Goal: Transaction & Acquisition: Purchase product/service

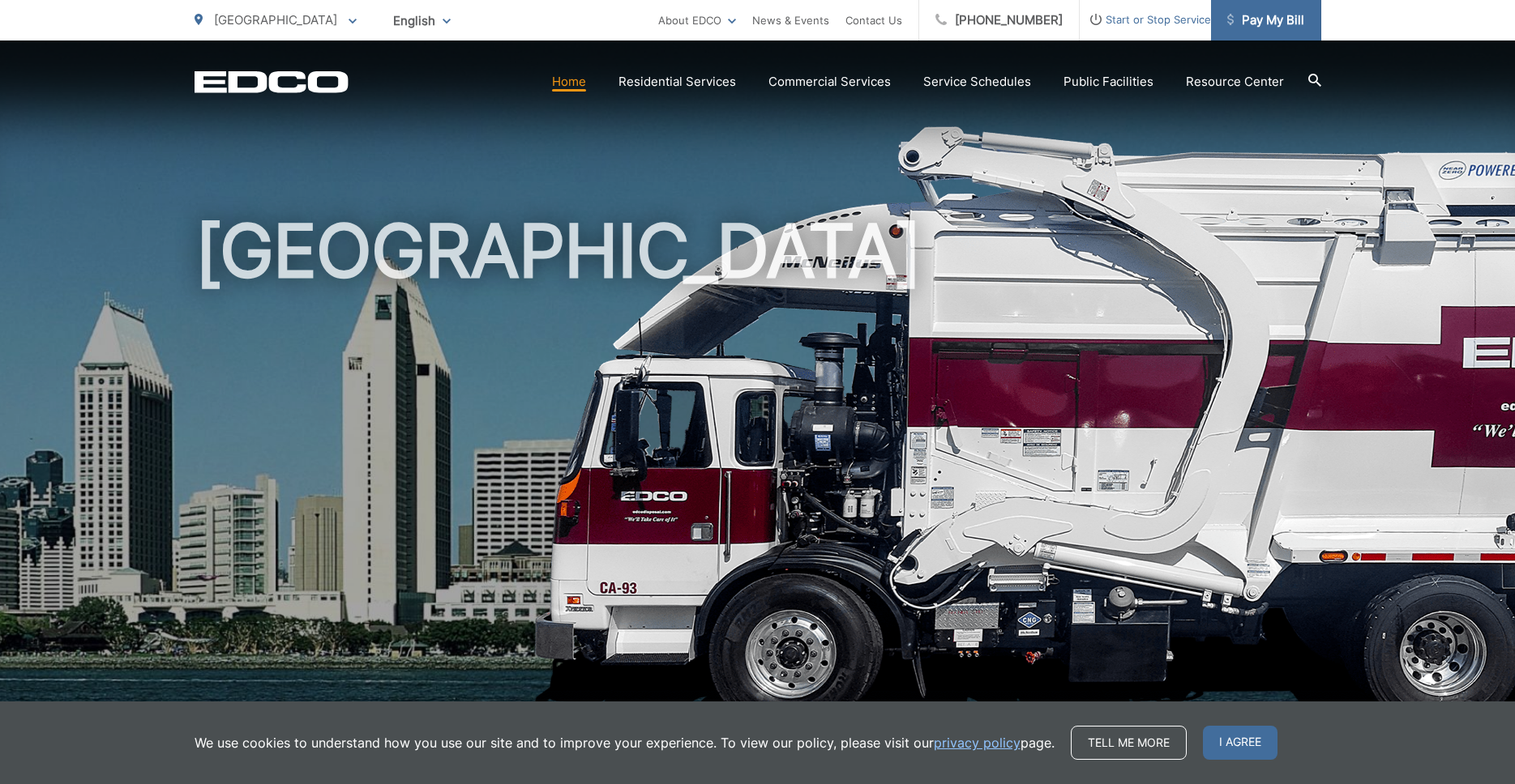
click at [1274, 20] on span "Pay My Bill" at bounding box center [1265, 20] width 77 height 20
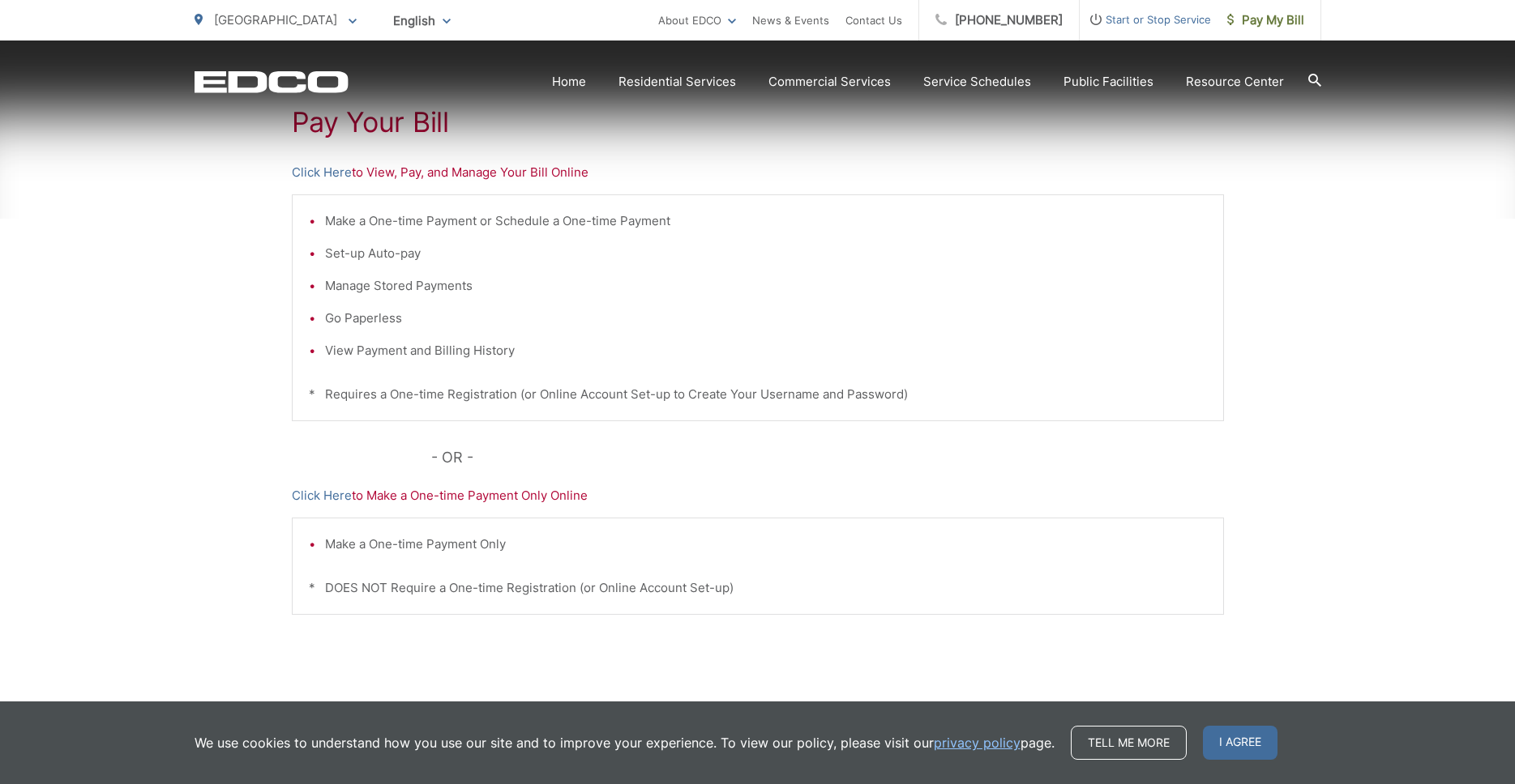
scroll to position [368, 0]
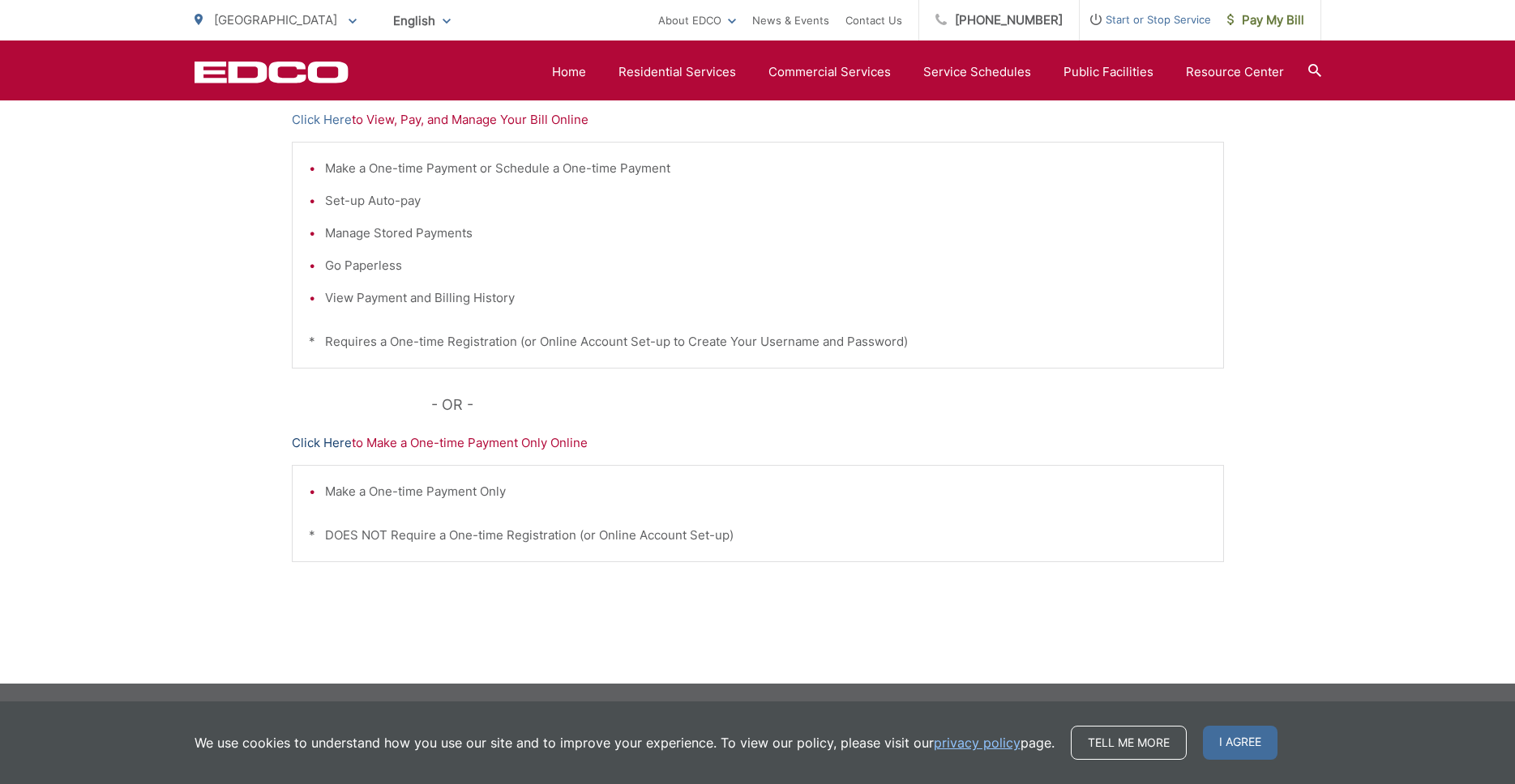
click at [332, 442] on link "Click Here" at bounding box center [321, 443] width 60 height 20
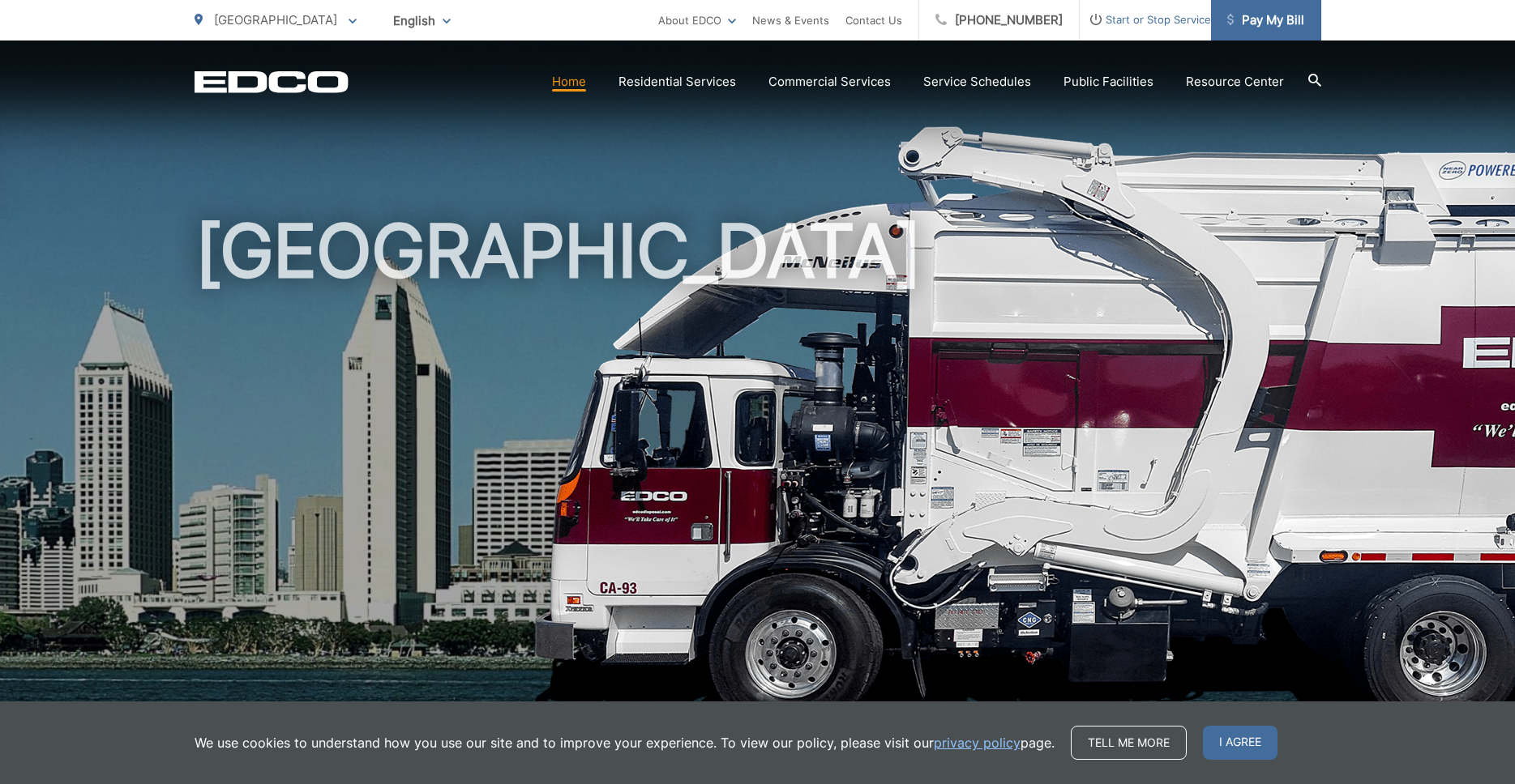
click at [1264, 26] on span "Pay My Bill" at bounding box center [1265, 20] width 77 height 20
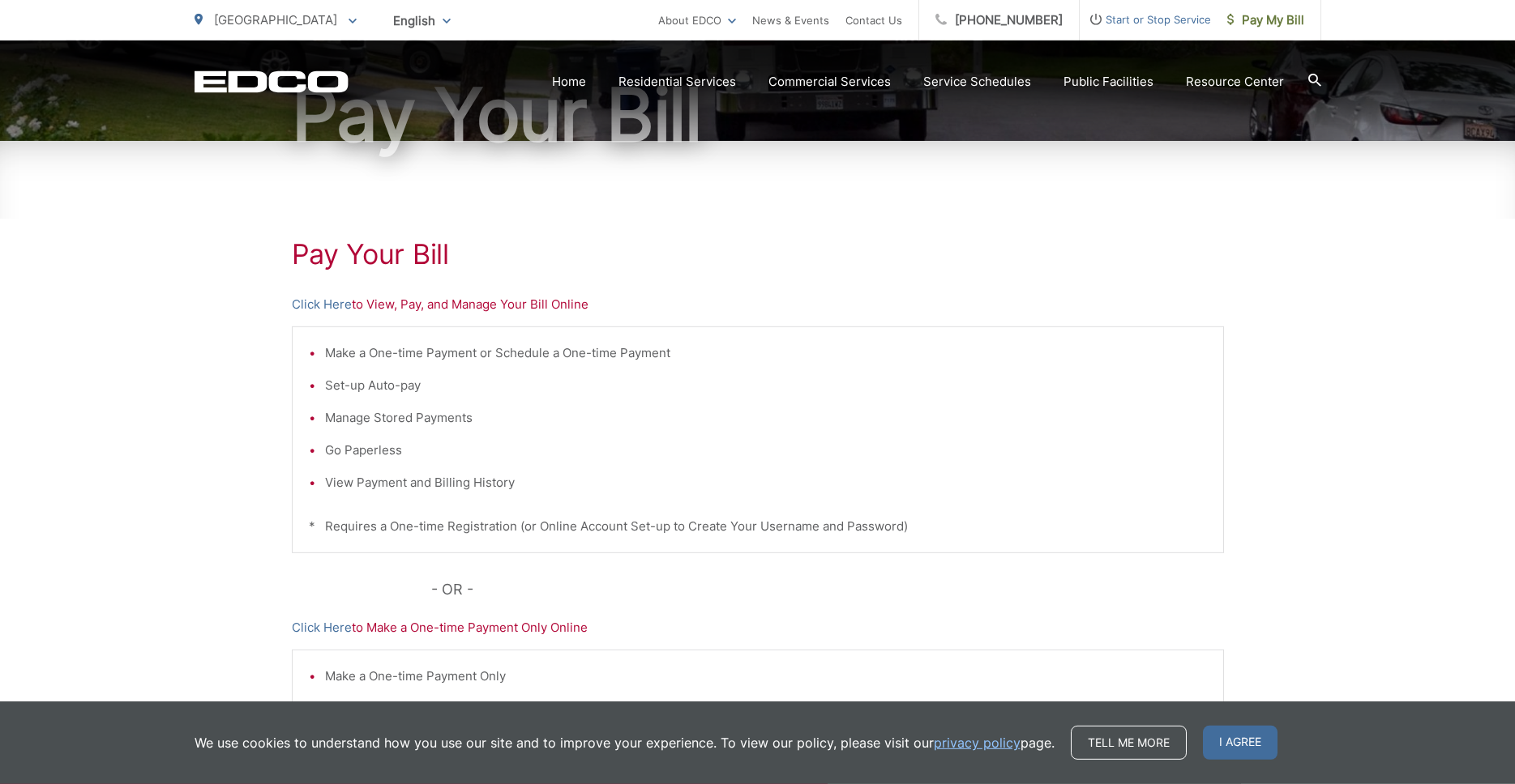
scroll to position [193, 0]
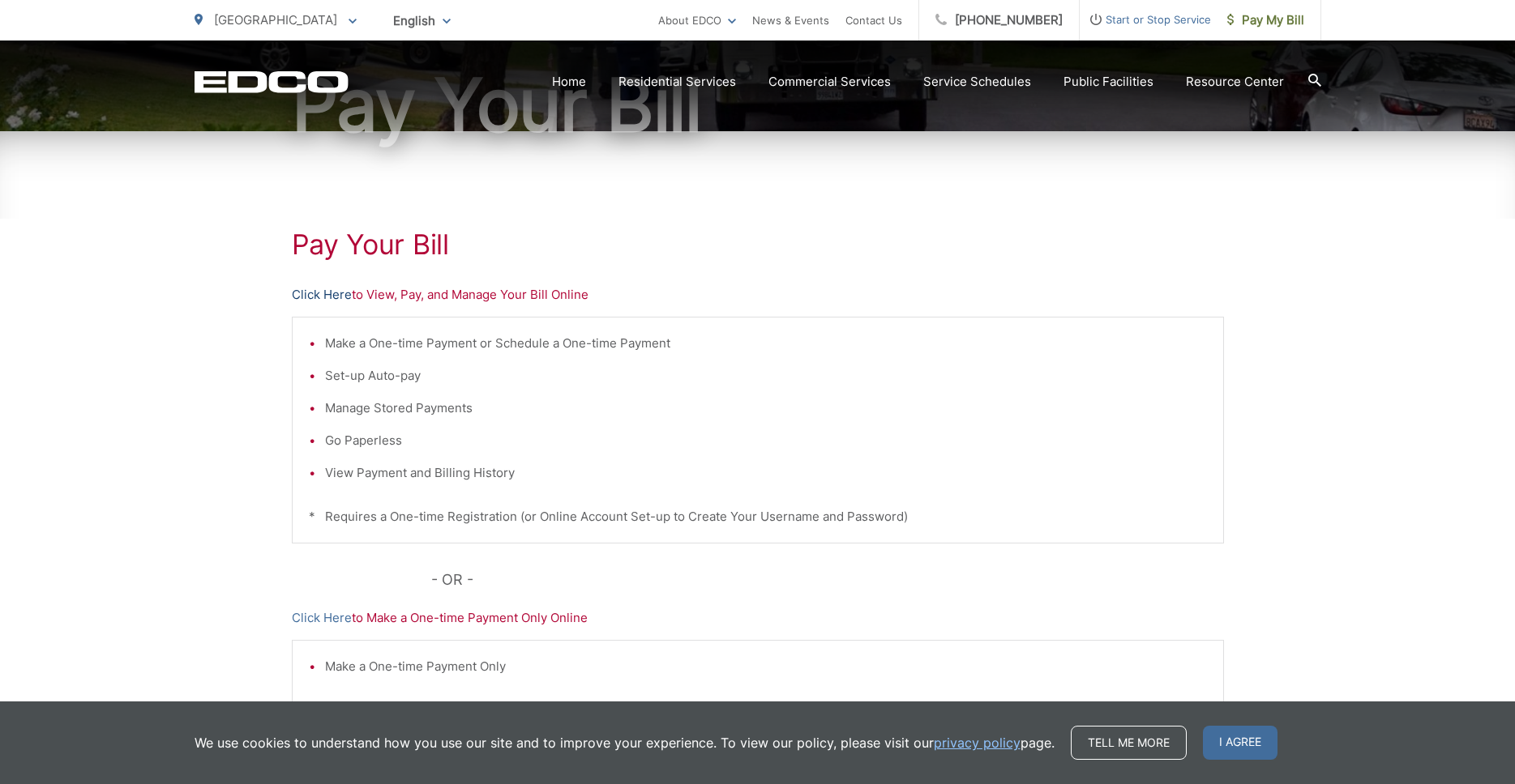
click at [334, 294] on link "Click Here" at bounding box center [321, 295] width 60 height 20
